Goal: Information Seeking & Learning: Learn about a topic

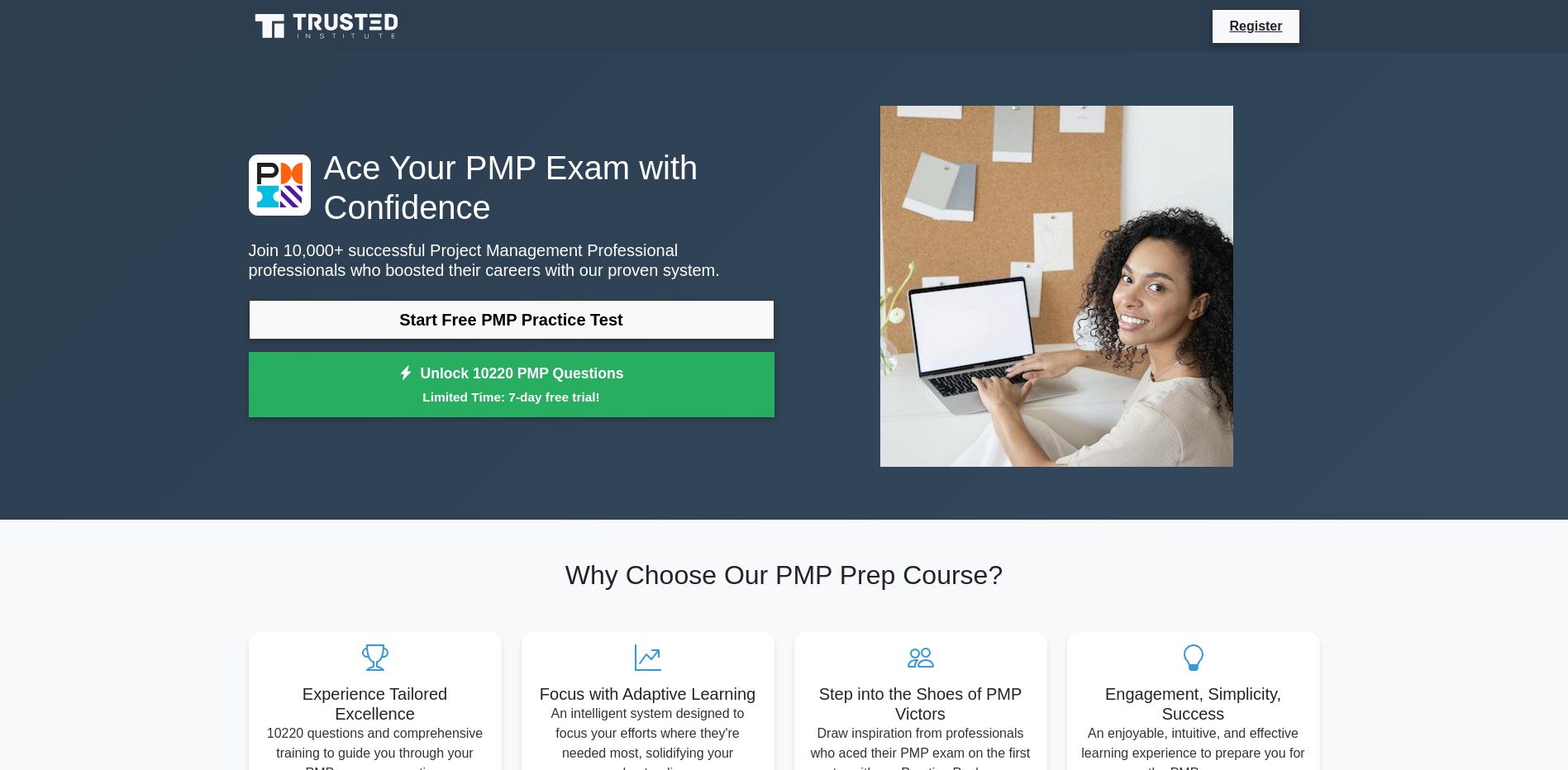
click at [529, 320] on link "Start Free PMP Practice Test" at bounding box center [511, 320] width 525 height 40
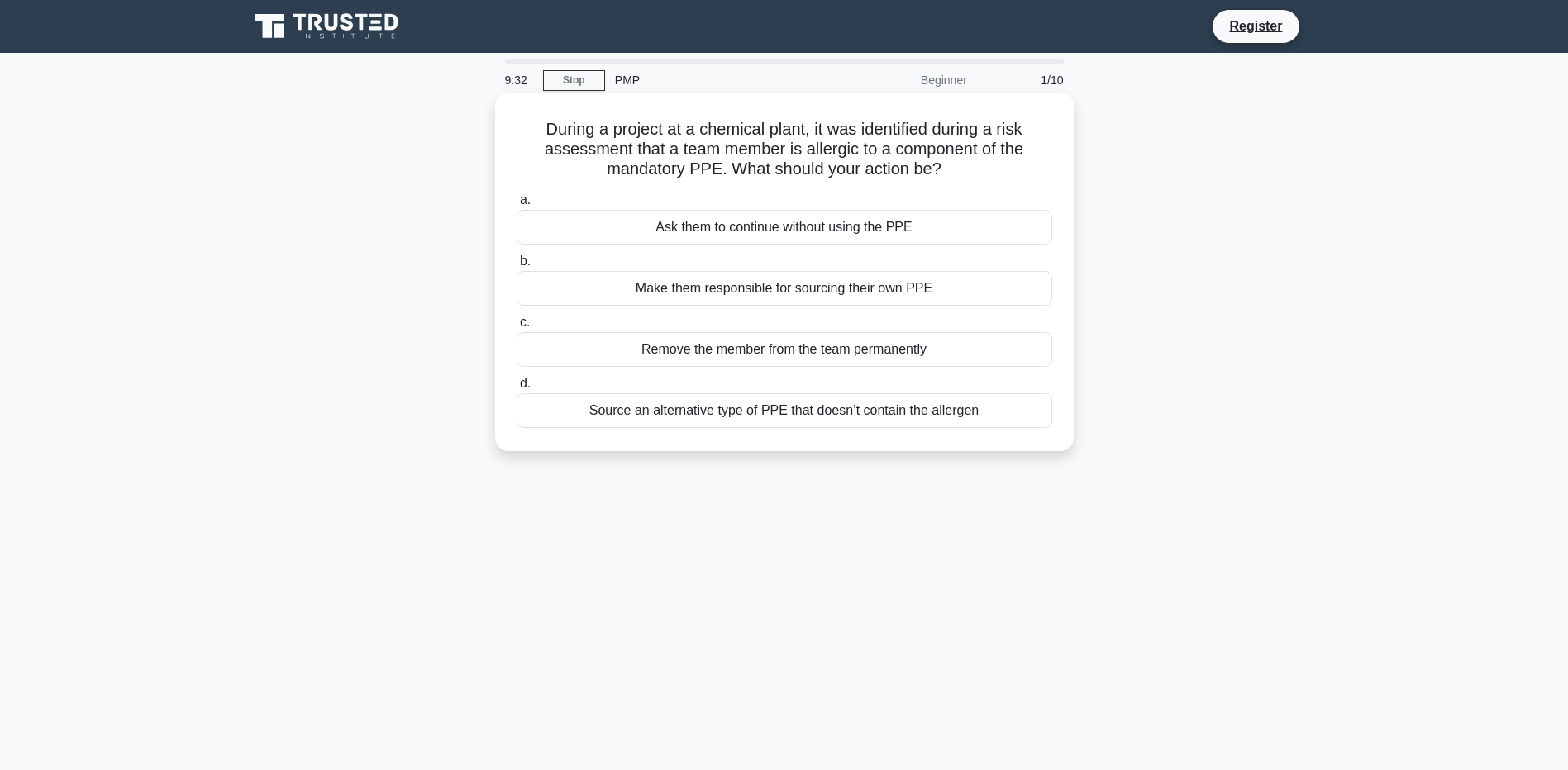
click at [924, 411] on div "Source an alternative type of PPE that doesn’t contain the allergen" at bounding box center [784, 411] width 535 height 35
click at [516, 389] on input "d. Source an alternative type of PPE that doesn’t contain the allergen" at bounding box center [516, 384] width 0 height 11
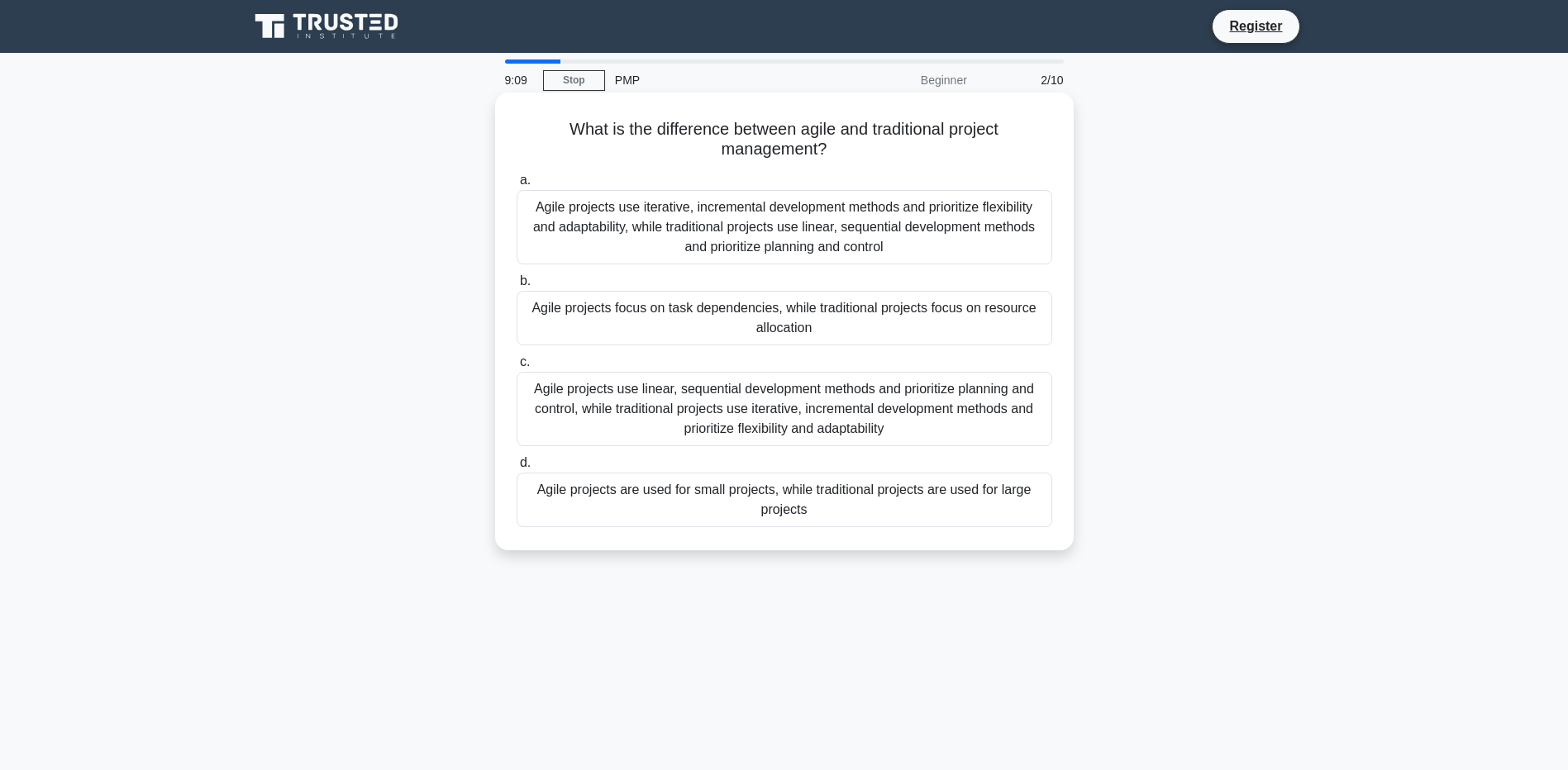
click at [871, 235] on div "Agile projects use iterative, incremental development methods and prioritize fl…" at bounding box center [784, 227] width 535 height 75
click at [516, 186] on input "a. Agile projects use iterative, incremental development methods and prioritize…" at bounding box center [516, 180] width 0 height 11
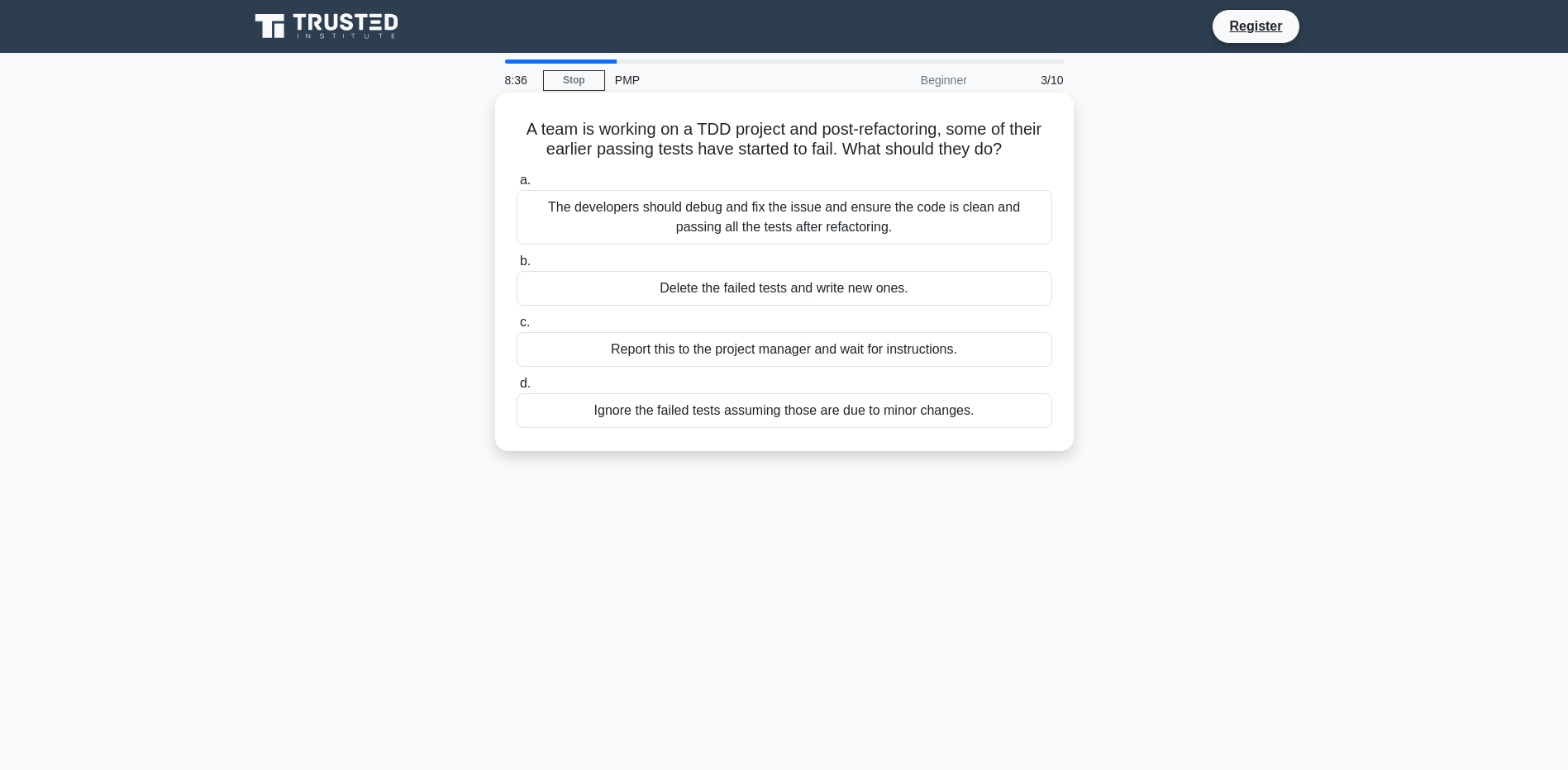
click at [1005, 226] on div "The developers should debug and fix the issue and ensure the code is clean and …" at bounding box center [784, 217] width 535 height 55
click at [516, 186] on input "a. The developers should debug and fix the issue and ensure the code is clean a…" at bounding box center [516, 180] width 0 height 11
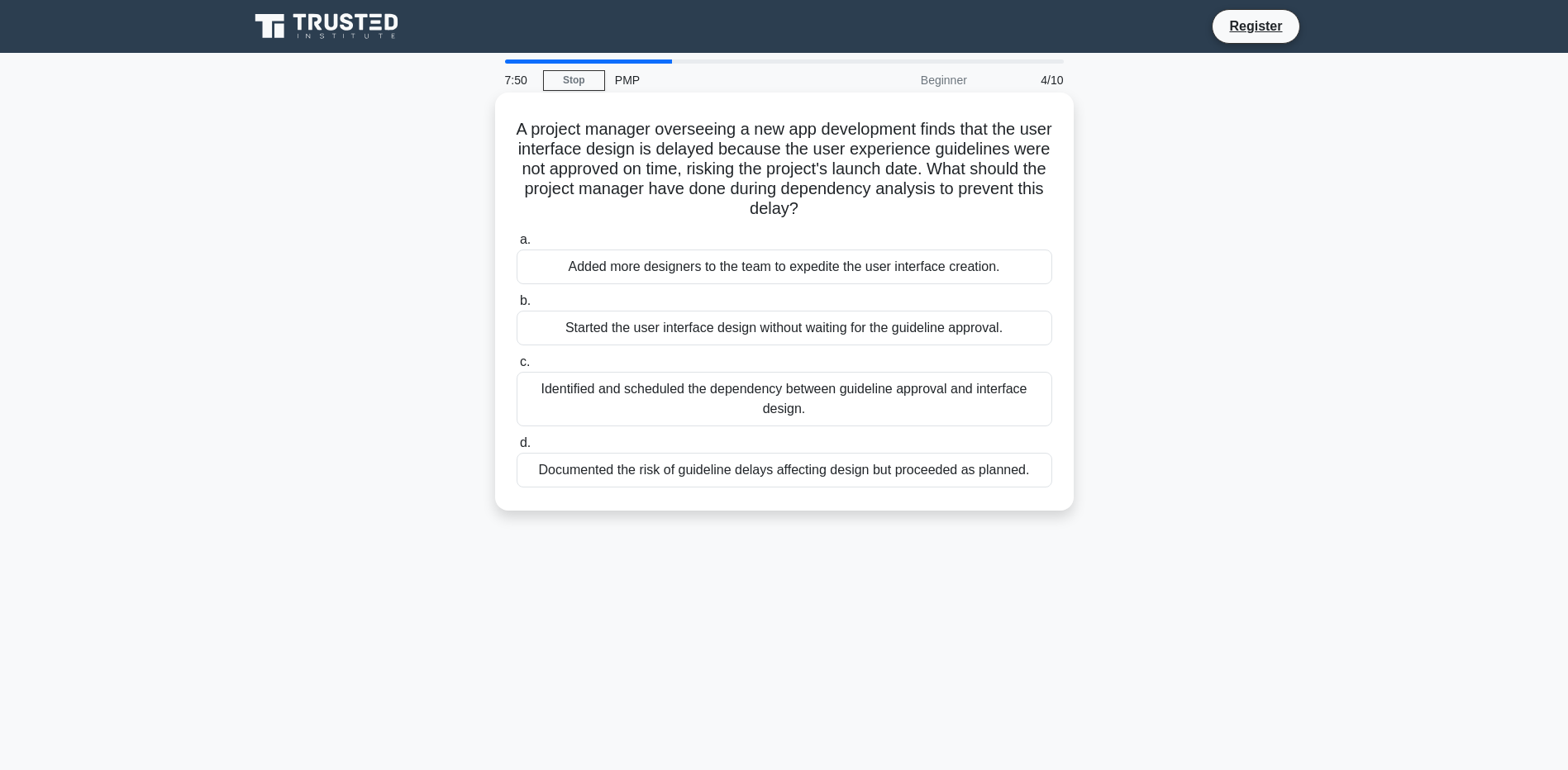
click at [886, 400] on div "Identified and scheduled the dependency between guideline approval and interfac…" at bounding box center [784, 399] width 535 height 55
click at [516, 367] on input "c. Identified and scheduled the dependency between guideline approval and inter…" at bounding box center [516, 362] width 0 height 11
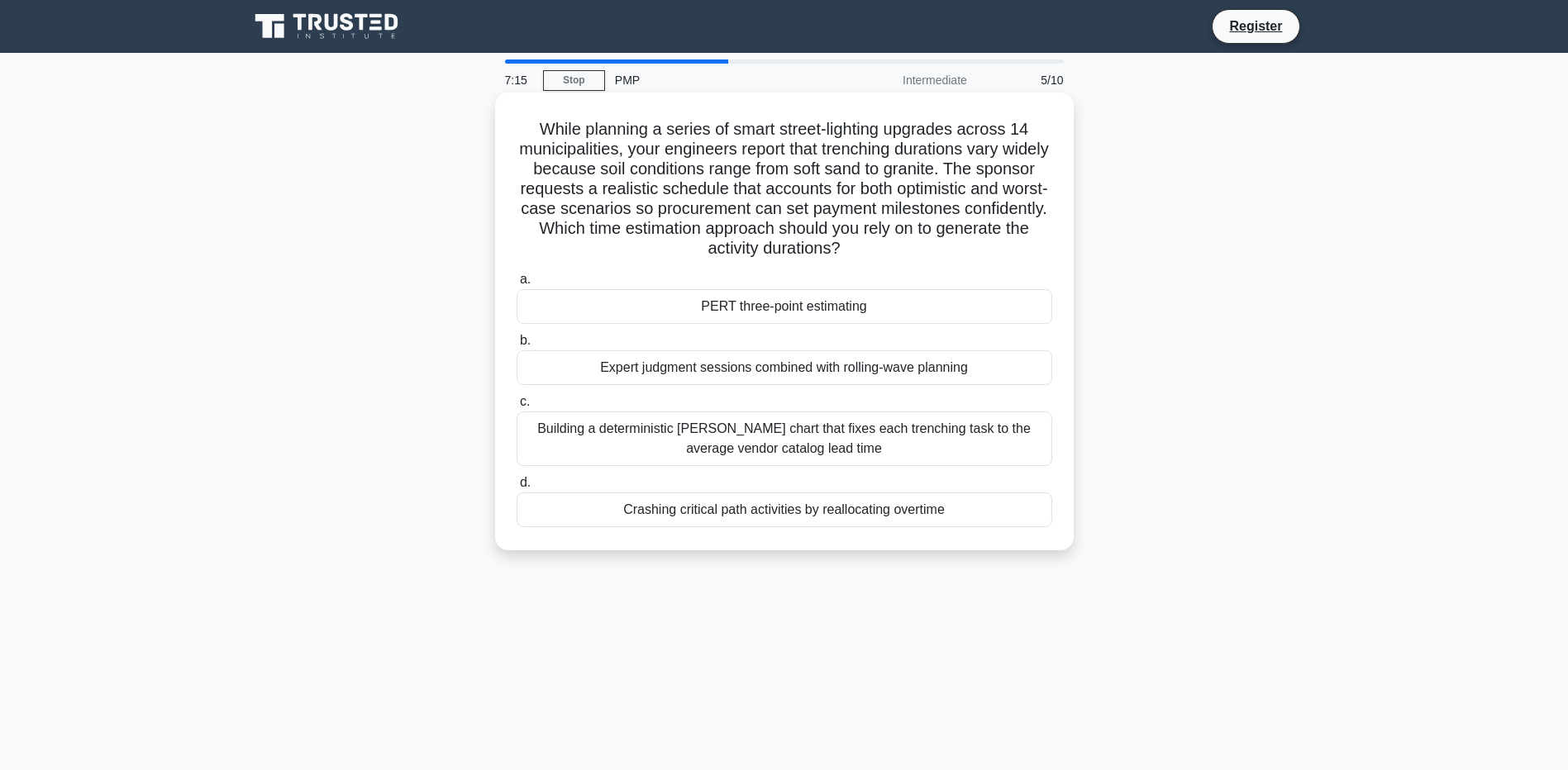
click at [817, 305] on div "PERT three-point estimating" at bounding box center [784, 306] width 535 height 35
click at [516, 285] on input "a. PERT three-point estimating" at bounding box center [516, 280] width 0 height 11
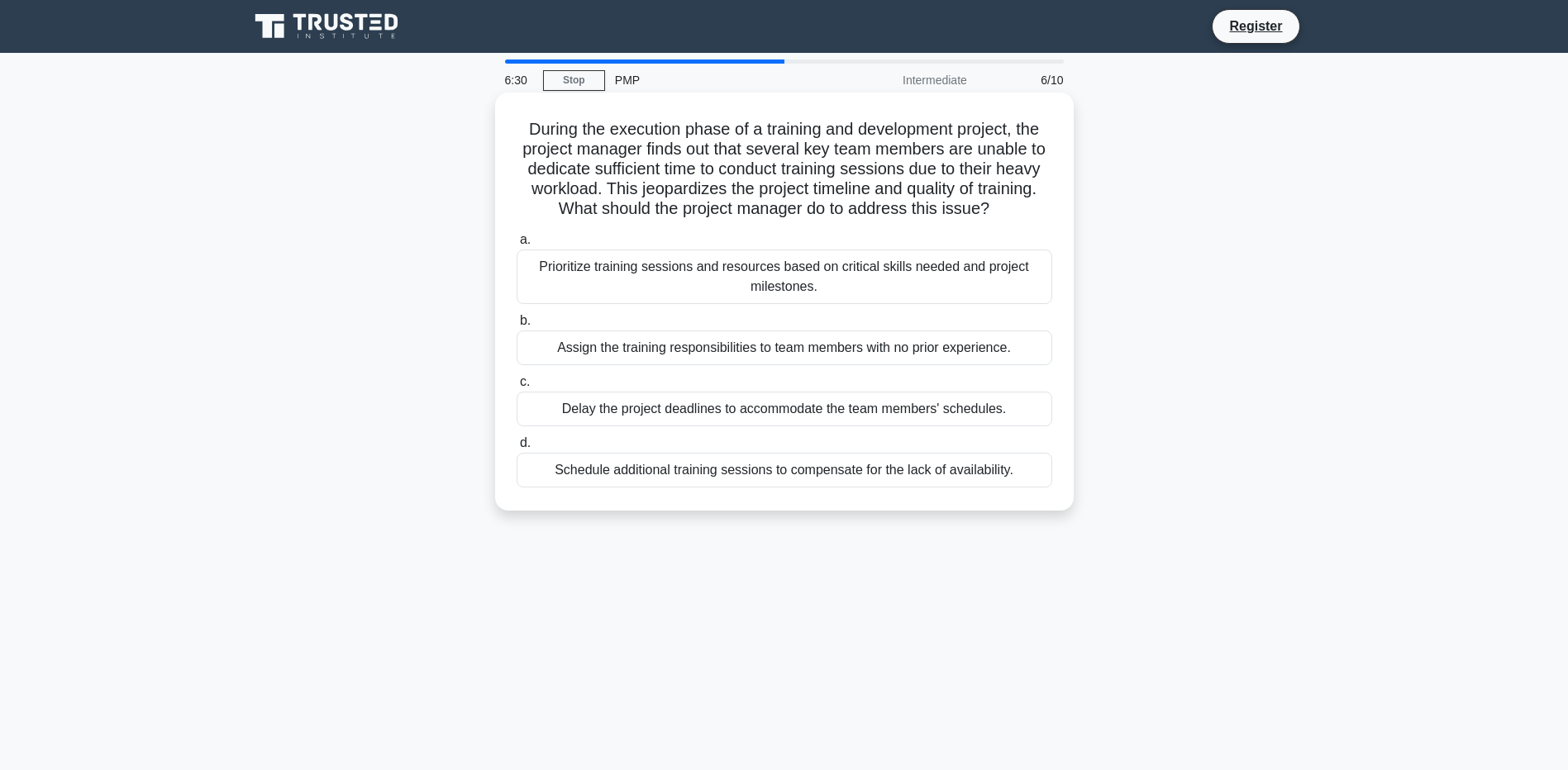
click at [886, 285] on div "Prioritize training sessions and resources based on critical skills needed and …" at bounding box center [784, 276] width 535 height 55
click at [516, 245] on input "a. Prioritize training sessions and resources based on critical skills needed a…" at bounding box center [516, 240] width 0 height 11
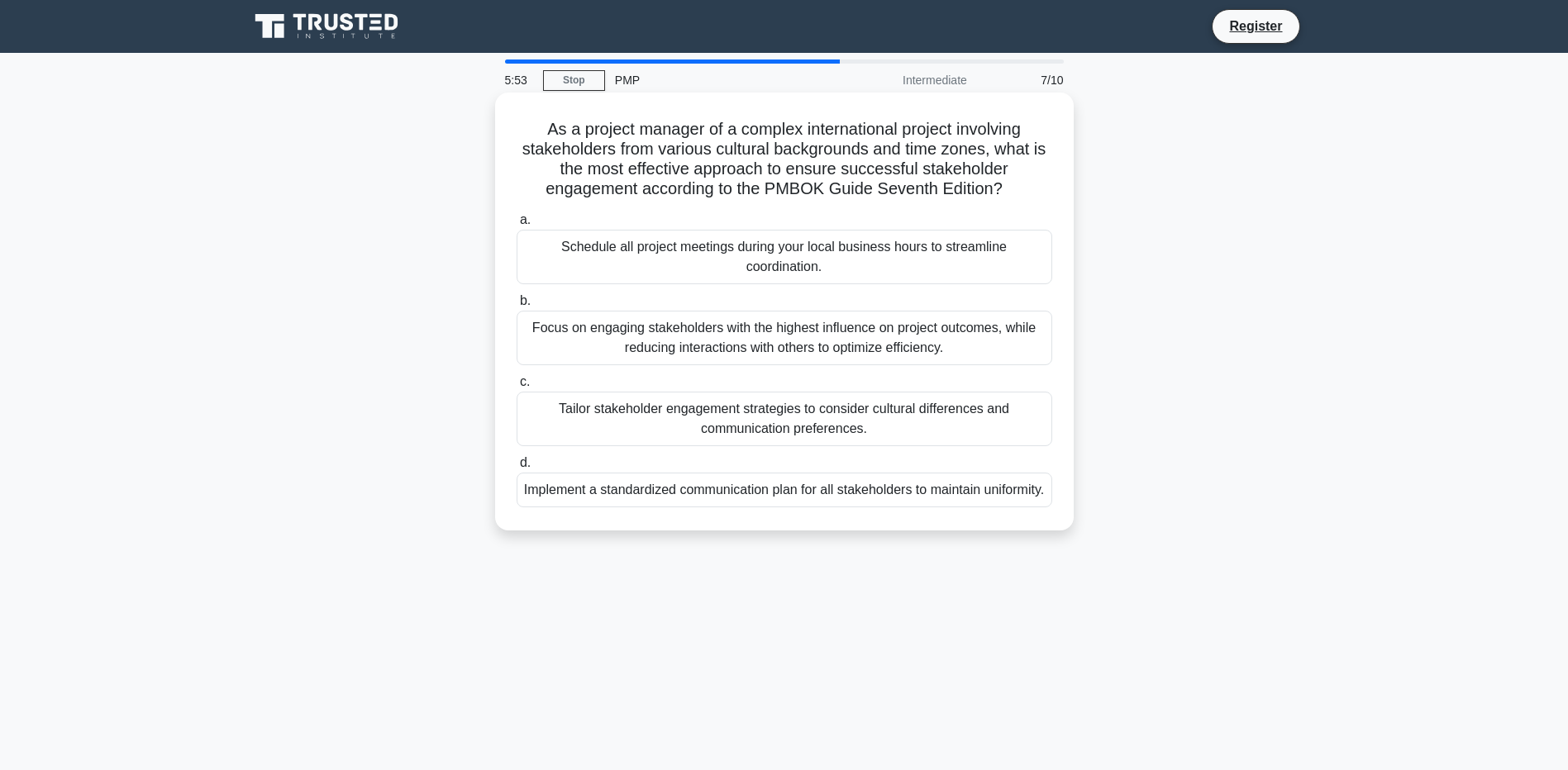
click at [894, 507] on div "Implement a standardized communication plan for all stakeholders to maintain un…" at bounding box center [784, 490] width 535 height 35
click at [516, 468] on input "d. Implement a standardized communication plan for all stakeholders to maintain…" at bounding box center [516, 463] width 0 height 11
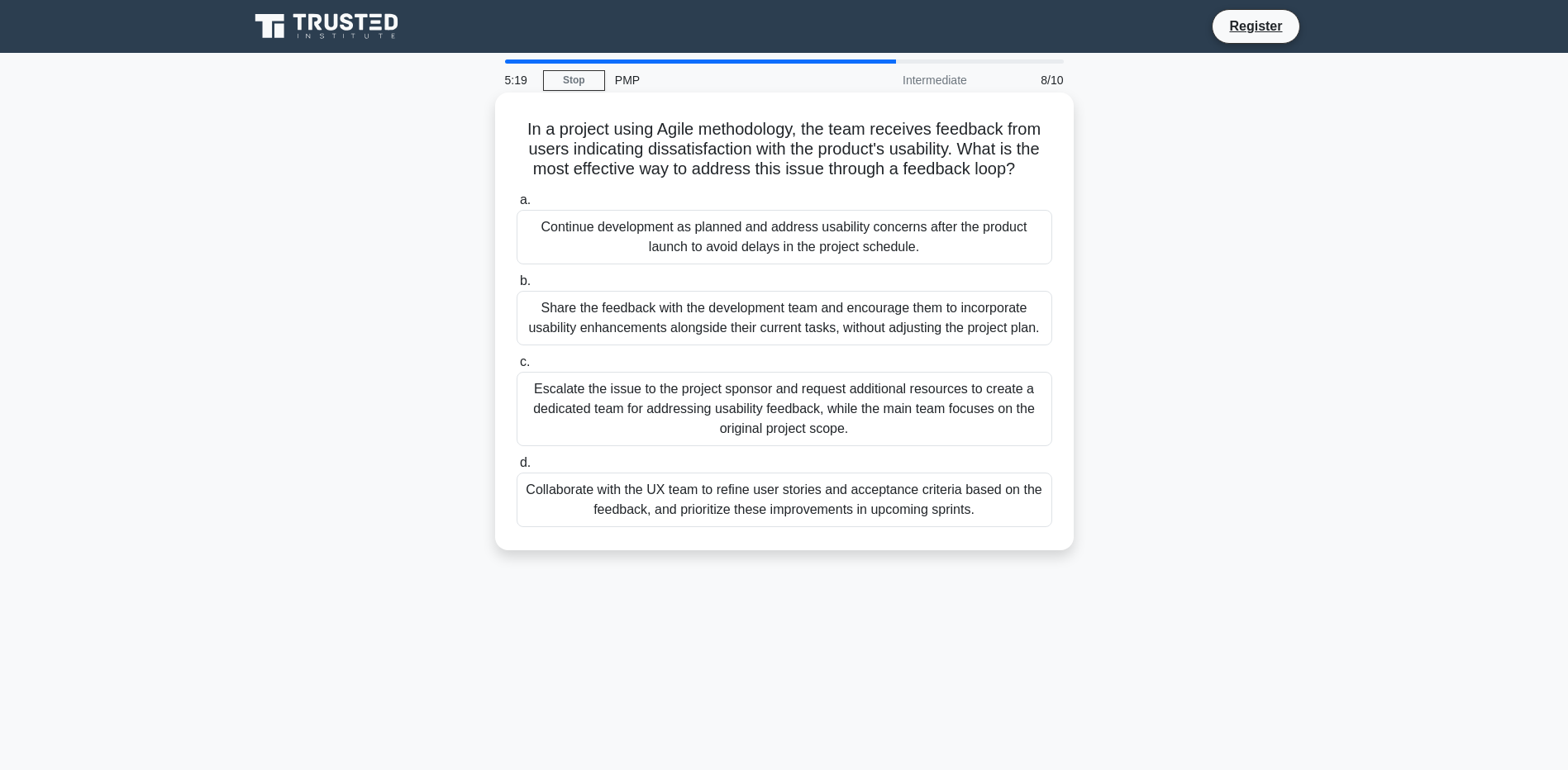
click at [804, 510] on div "Collaborate with the UX team to refine user stories and acceptance criteria bas…" at bounding box center [784, 500] width 535 height 55
click at [516, 468] on input "d. Collaborate with the UX team to refine user stories and acceptance criteria …" at bounding box center [516, 463] width 0 height 11
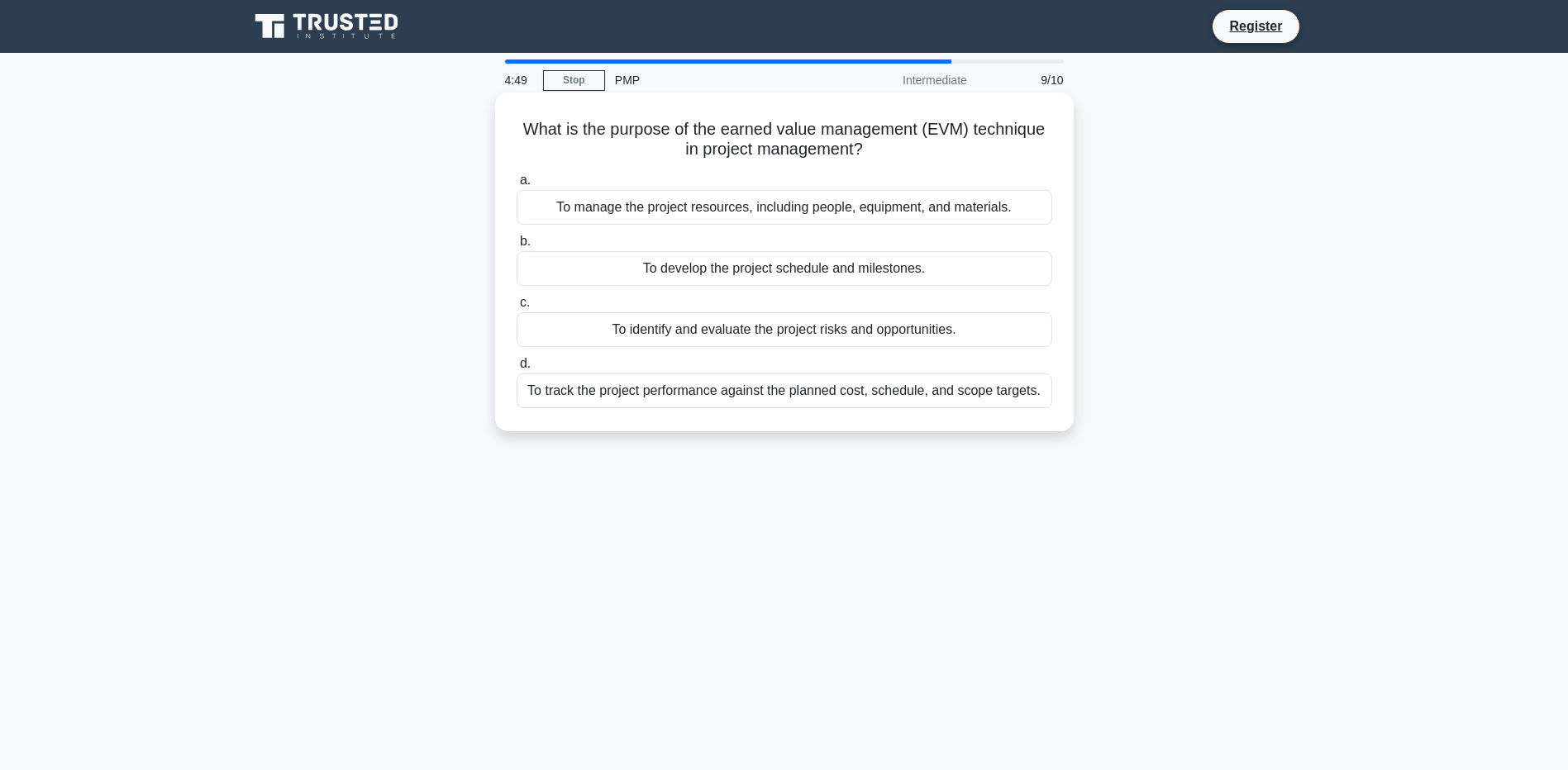
click at [846, 402] on div "To track the project performance against the planned cost, schedule, and scope …" at bounding box center [784, 391] width 535 height 35
click at [516, 369] on input "d. To track the project performance against the planned cost, schedule, and sco…" at bounding box center [516, 364] width 0 height 11
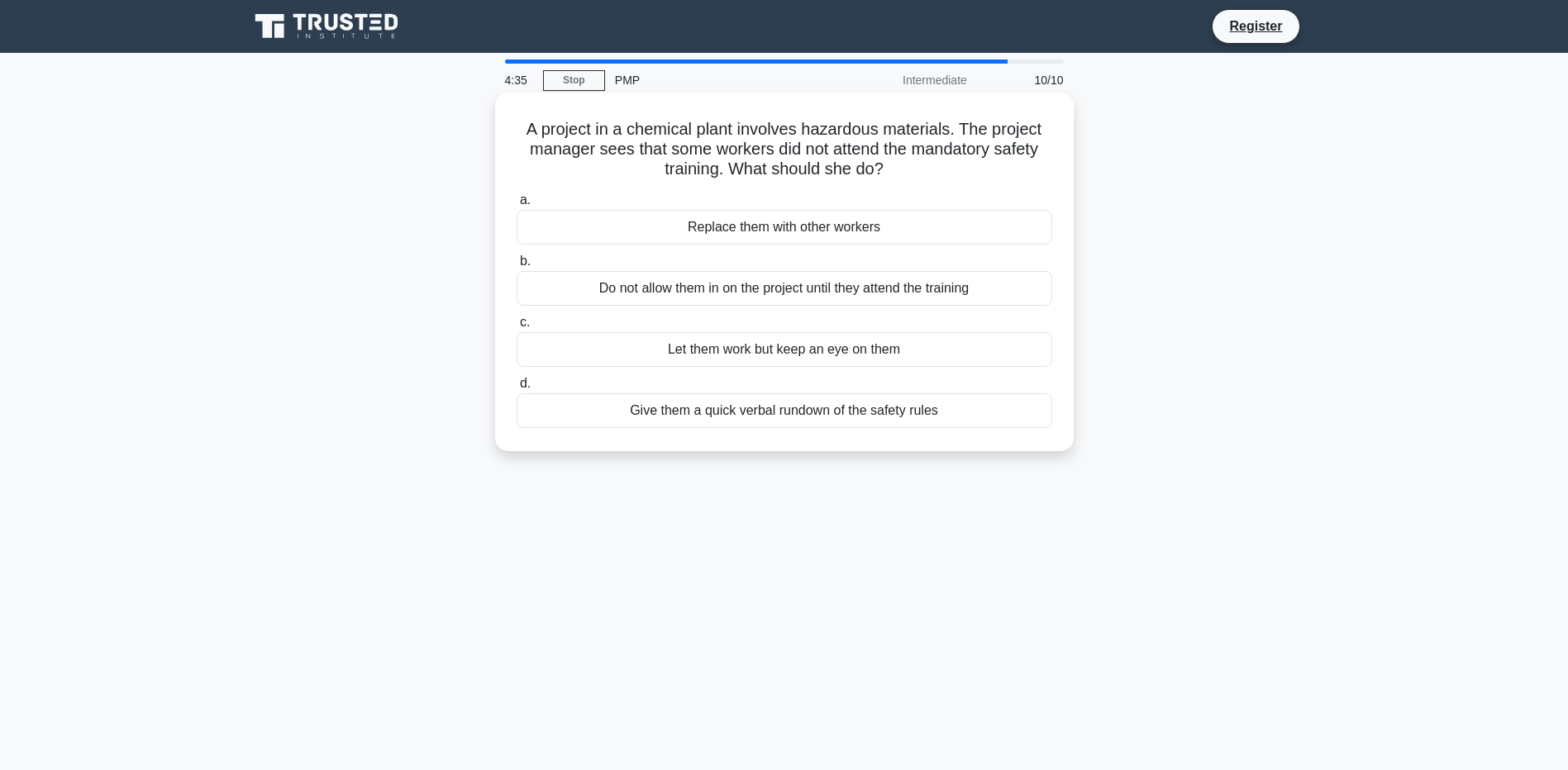
click at [914, 294] on div "Do not allow them in on the project until they attend the training" at bounding box center [784, 288] width 535 height 35
click at [516, 267] on input "b. Do not allow them in on the project until they attend the training" at bounding box center [516, 261] width 0 height 11
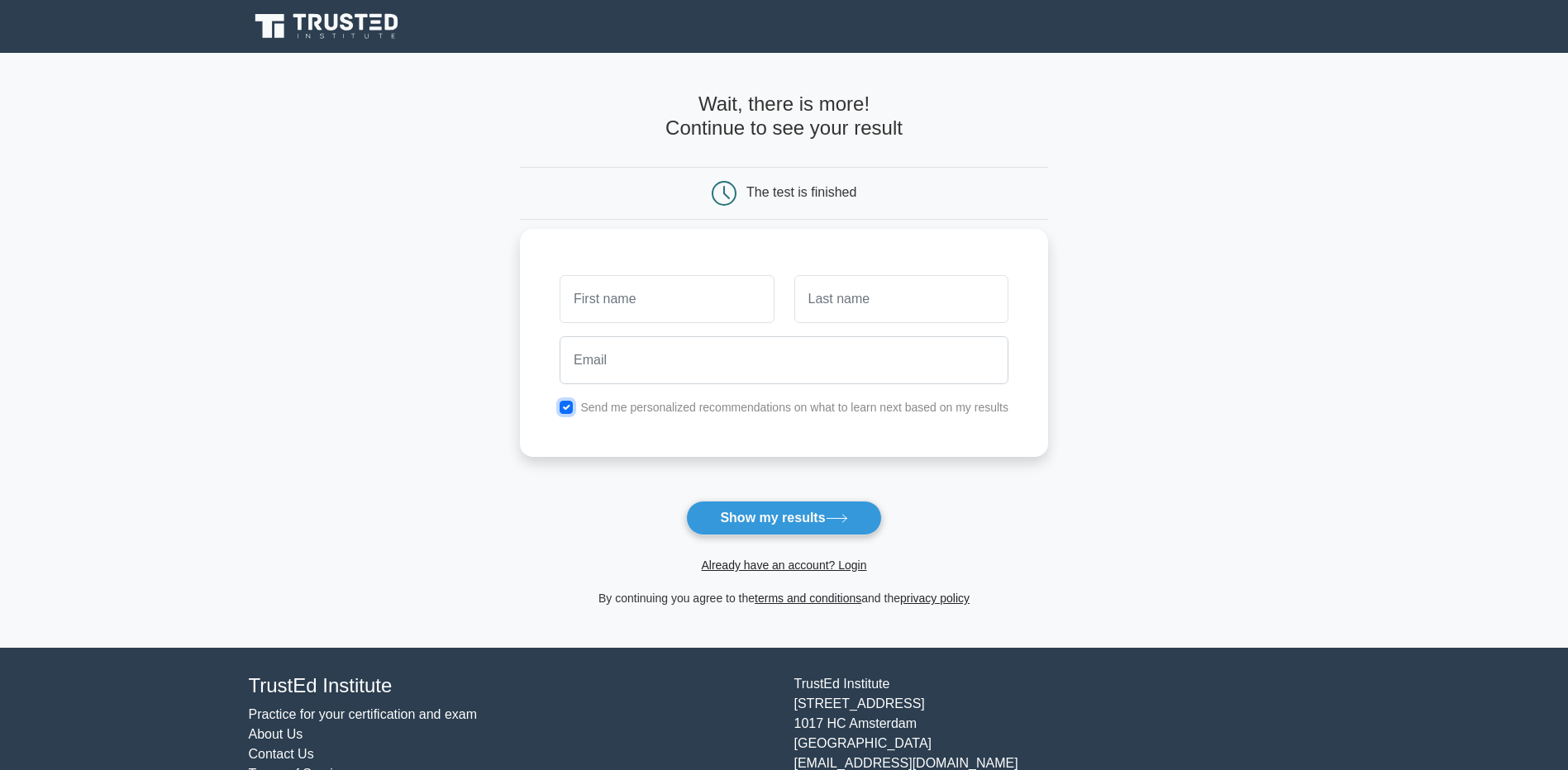
click at [566, 407] on input "checkbox" at bounding box center [566, 407] width 14 height 14
checkbox input "false"
click at [807, 521] on button "Show my results" at bounding box center [783, 518] width 195 height 35
type input "bnmbnm,nm,b"
click at [804, 520] on button "Show my results" at bounding box center [783, 518] width 195 height 35
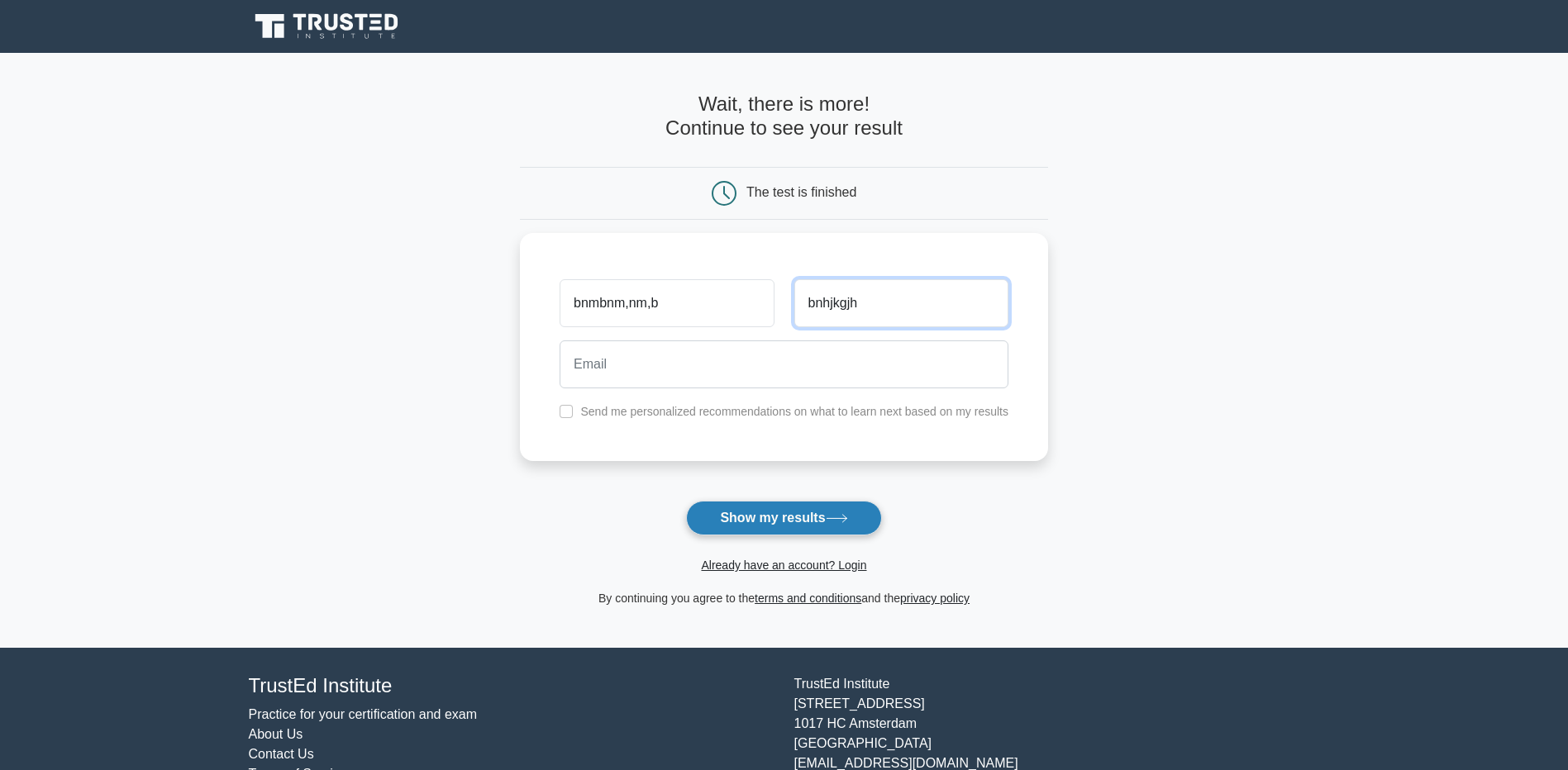
type input "bnhjkgjh"
click at [804, 522] on button "Show my results" at bounding box center [783, 518] width 195 height 35
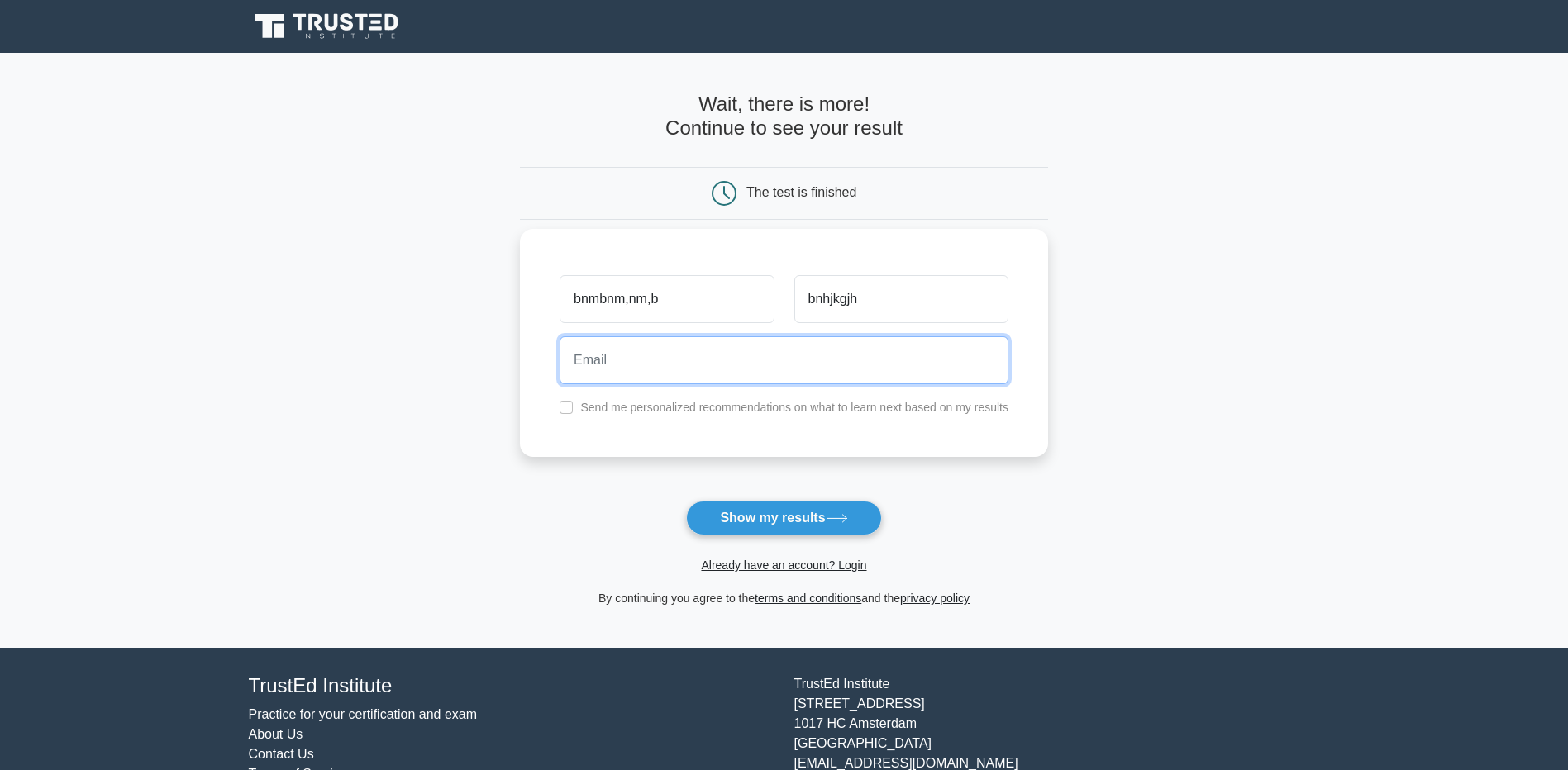
click at [652, 362] on input "email" at bounding box center [784, 359] width 449 height 48
type input "dude@dude.com"
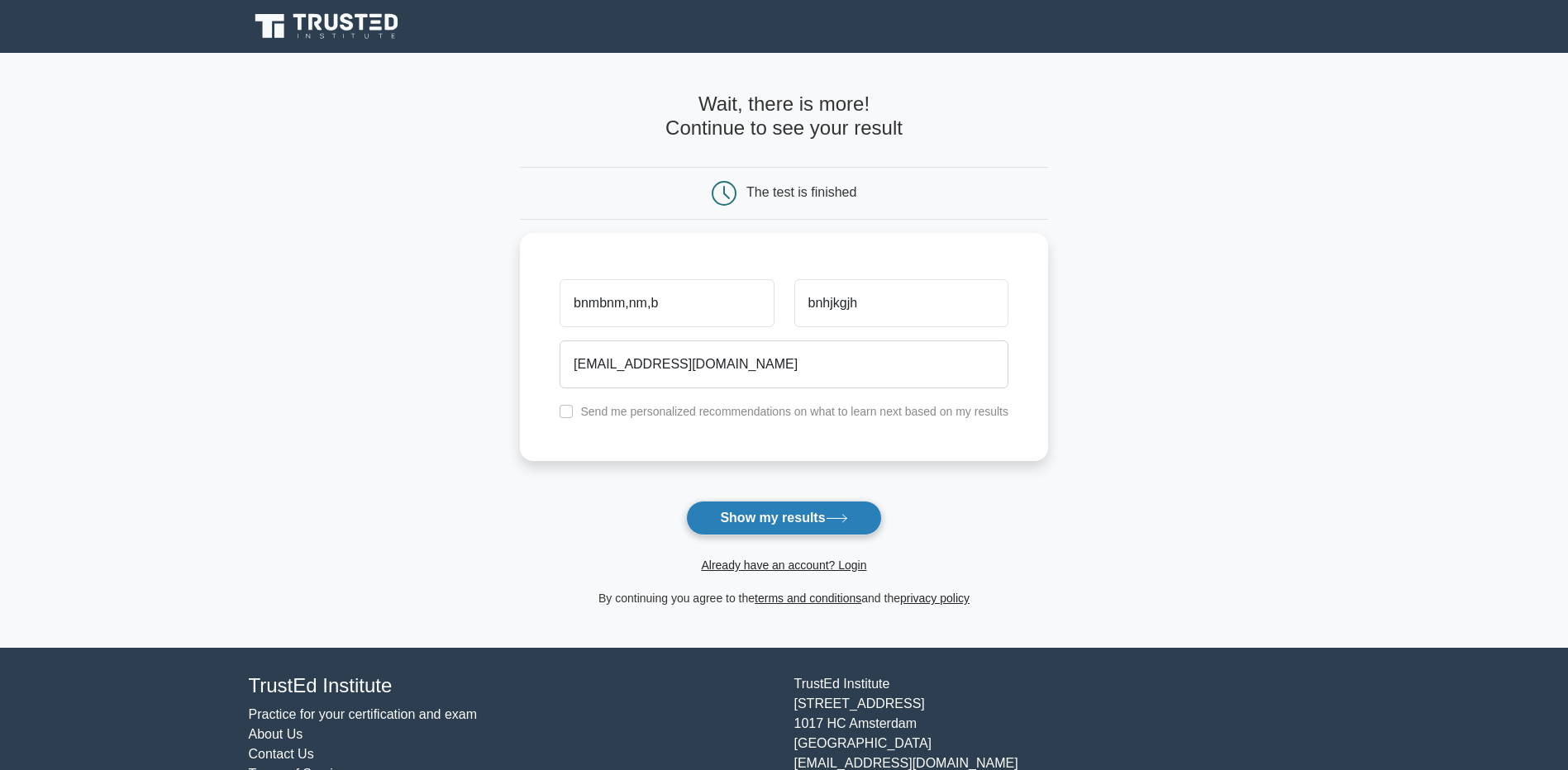
click at [761, 524] on button "Show my results" at bounding box center [783, 518] width 195 height 35
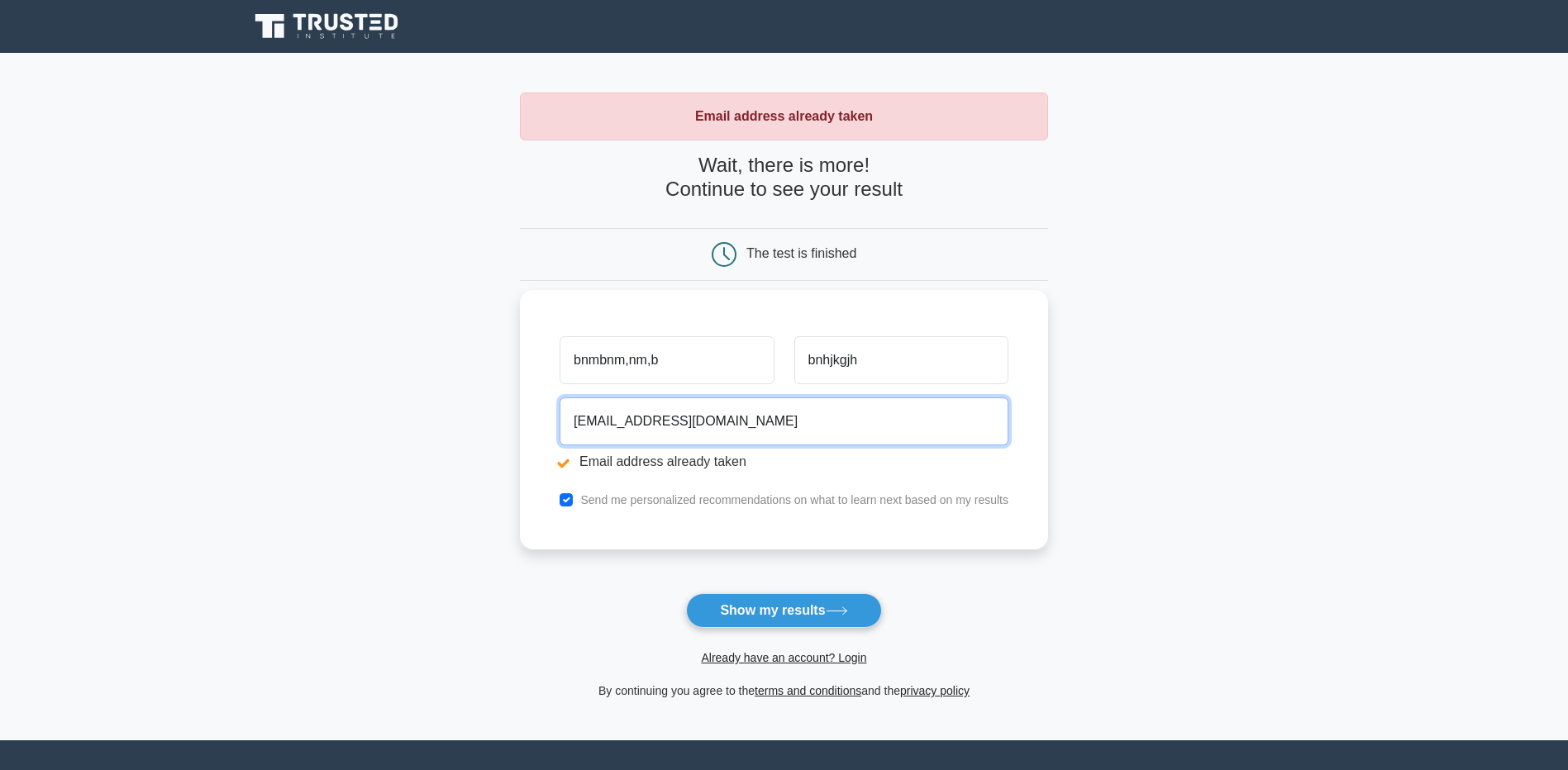
click at [647, 423] on input "dude@dude.com" at bounding box center [784, 421] width 449 height 48
type input "dude@dude1.com"
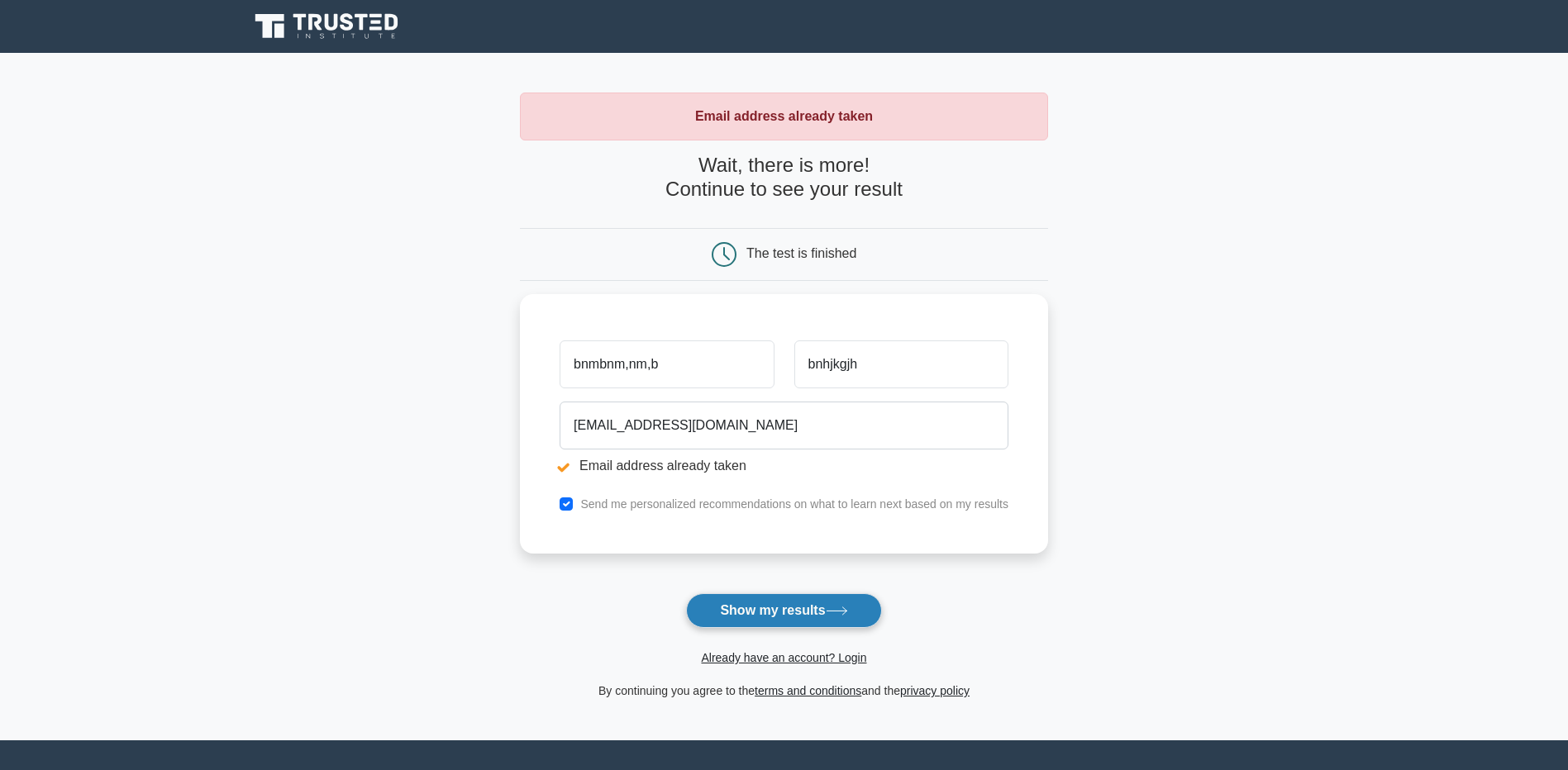
click at [773, 611] on button "Show my results" at bounding box center [783, 611] width 195 height 35
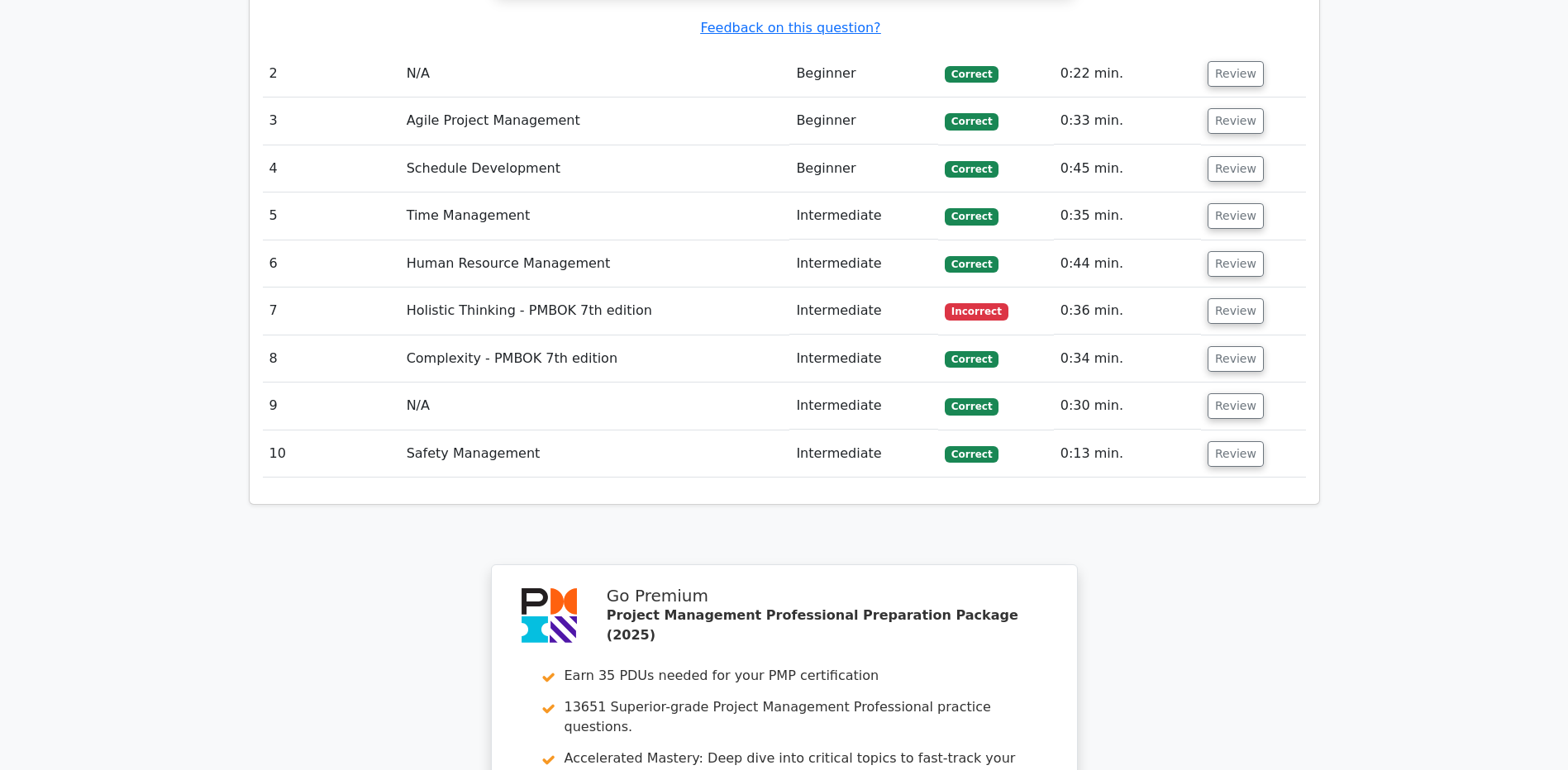
scroll to position [2087, 0]
